Goal: Task Accomplishment & Management: Manage account settings

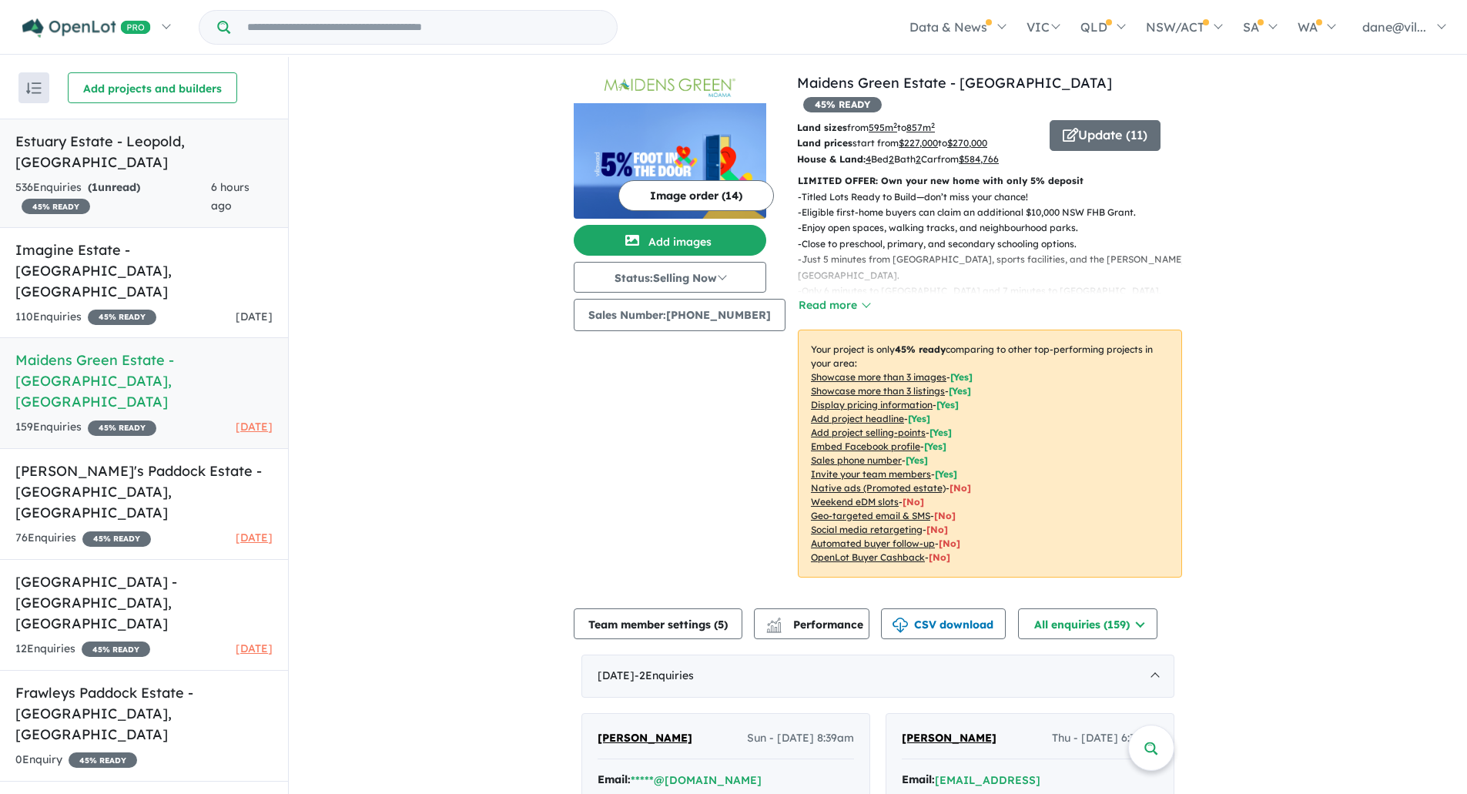
click at [173, 179] on div "536 Enquir ies ( 1 unread) 45 % READY" at bounding box center [113, 197] width 196 height 37
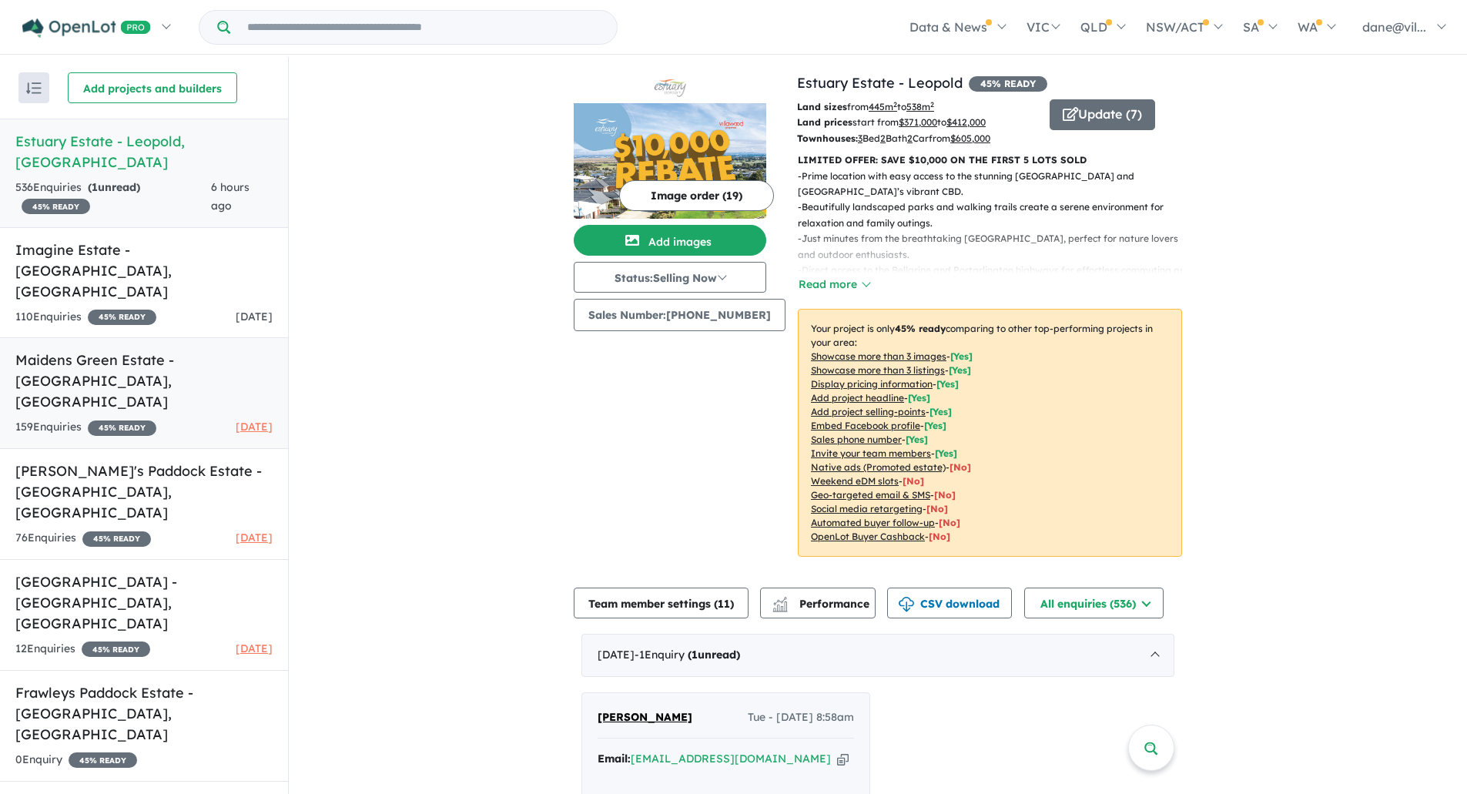
click at [187, 418] on div "159 Enquir ies ( 0 unread) 45 % READY [DATE]" at bounding box center [143, 427] width 257 height 18
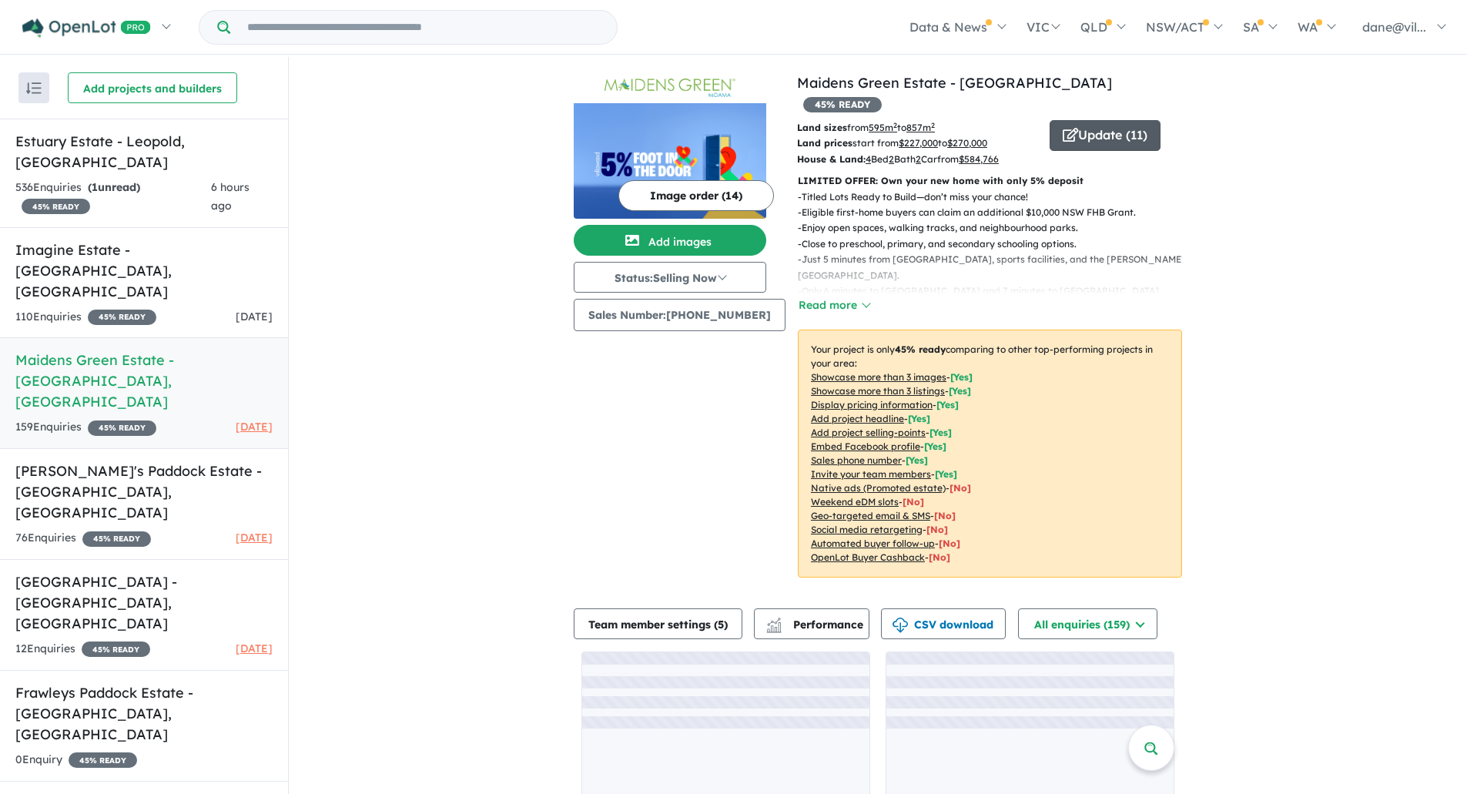
click at [1100, 120] on button "Update ( 11 )" at bounding box center [1105, 135] width 111 height 31
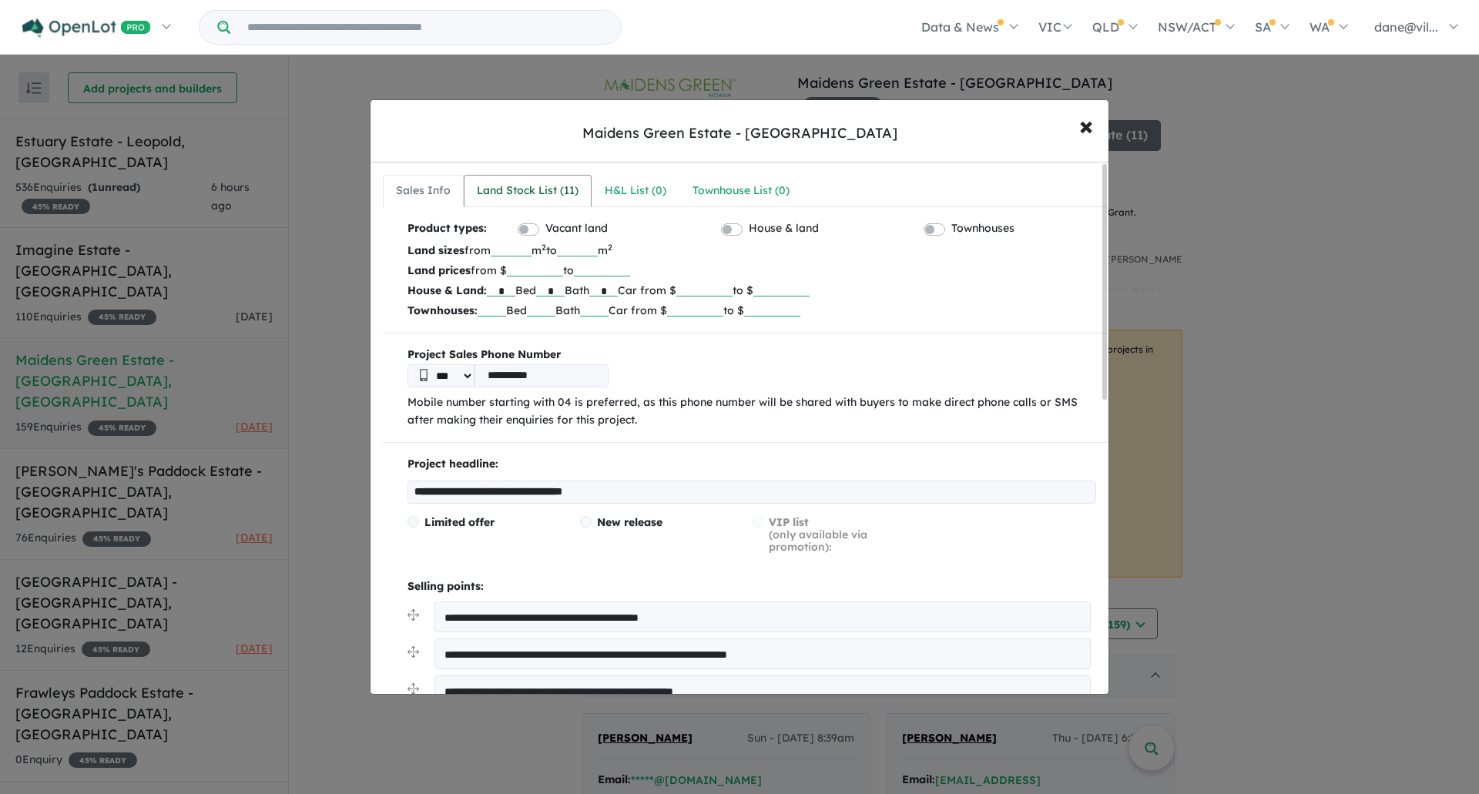
click at [505, 183] on div "Land Stock List ( 11 )" at bounding box center [528, 191] width 102 height 18
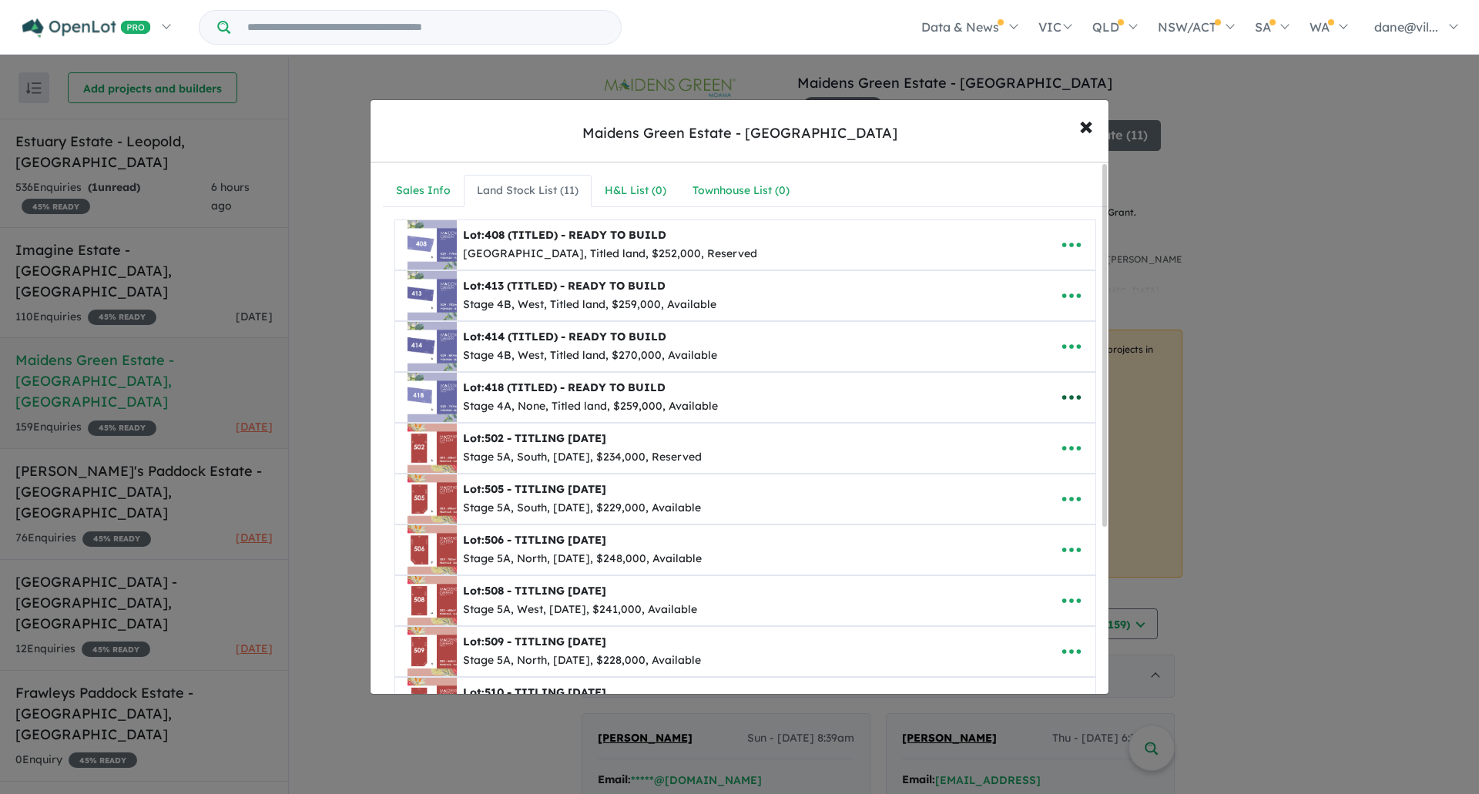
click at [1073, 402] on icon "button" at bounding box center [1071, 397] width 23 height 23
click at [1020, 467] on link "Remove" at bounding box center [1037, 470] width 114 height 35
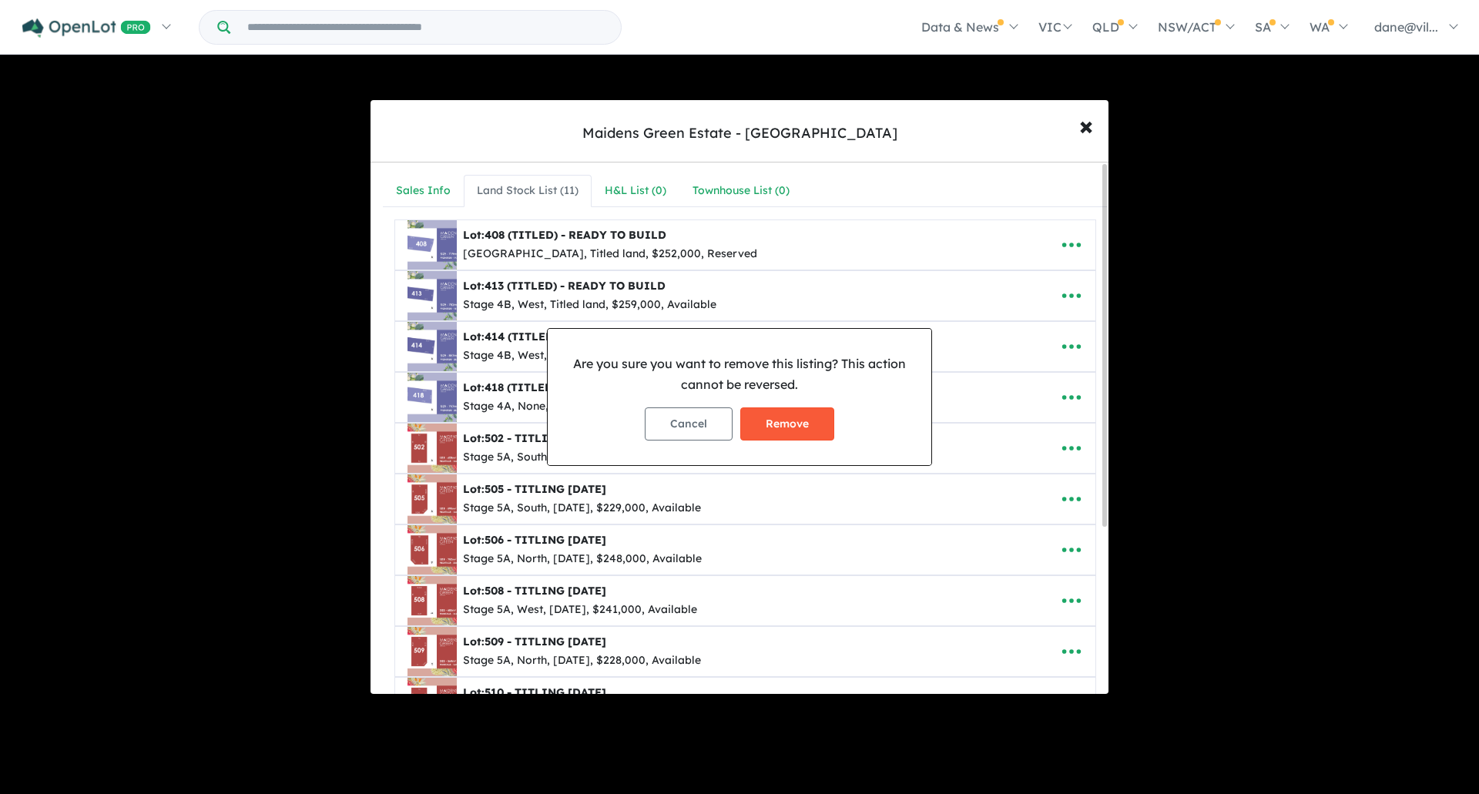
click at [806, 421] on button "Remove" at bounding box center [787, 423] width 94 height 33
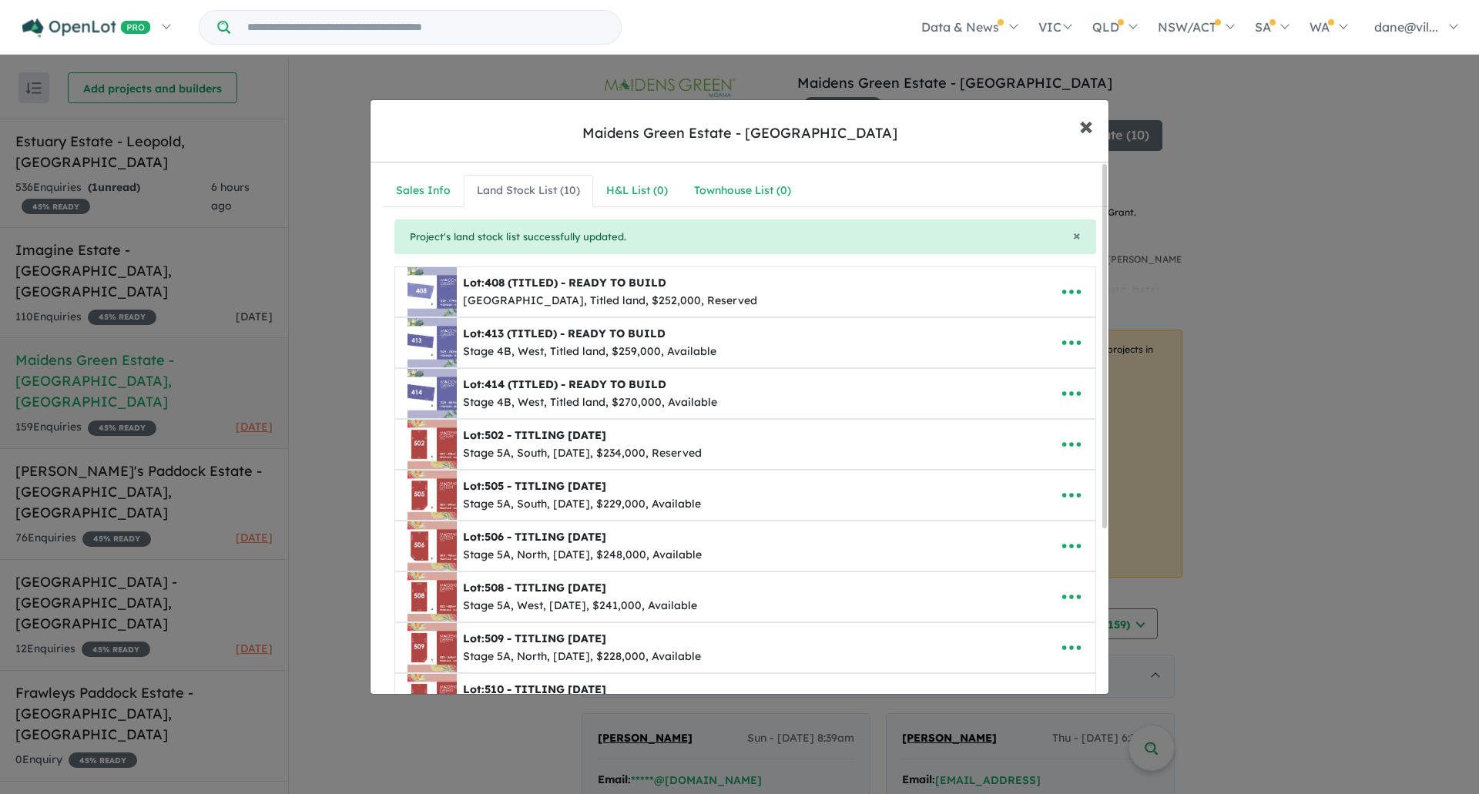
click at [1081, 133] on span "×" at bounding box center [1086, 125] width 14 height 33
